Goal: Task Accomplishment & Management: Use online tool/utility

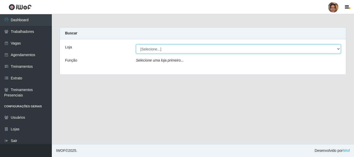
click at [336, 49] on select "[Selecione...] Mar Vermelho - CEASA Mar Vermelho - Centro de Distribuição" at bounding box center [238, 49] width 205 height 9
select select "474"
click at [136, 45] on select "[Selecione...] Mar Vermelho - CEASA Mar Vermelho - Centro de Distribuição" at bounding box center [238, 49] width 205 height 9
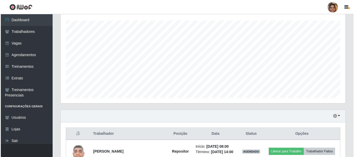
scroll to position [141, 0]
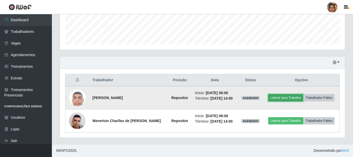
click at [290, 99] on button "Liberar para Trabalho" at bounding box center [285, 97] width 35 height 7
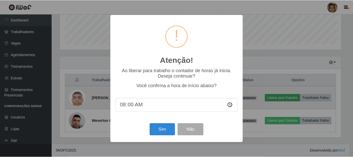
scroll to position [108, 282]
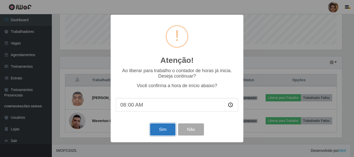
click at [154, 129] on button "Sim" at bounding box center [162, 130] width 25 height 12
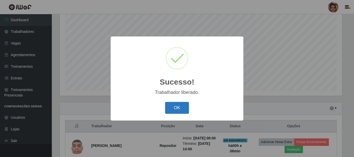
click at [182, 111] on button "OK" at bounding box center [177, 108] width 24 height 12
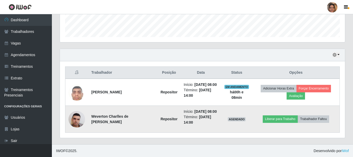
scroll to position [149, 0]
click at [271, 118] on button "Liberar para Trabalho" at bounding box center [280, 118] width 35 height 7
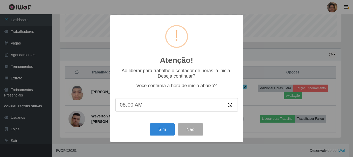
scroll to position [108, 282]
click at [157, 133] on button "Sim" at bounding box center [162, 130] width 25 height 12
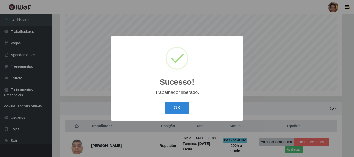
click at [165, 102] on button "OK" at bounding box center [177, 108] width 24 height 12
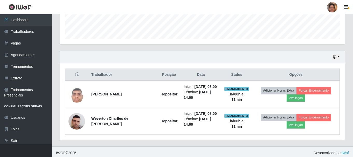
scroll to position [149, 0]
